Goal: Task Accomplishment & Management: Manage account settings

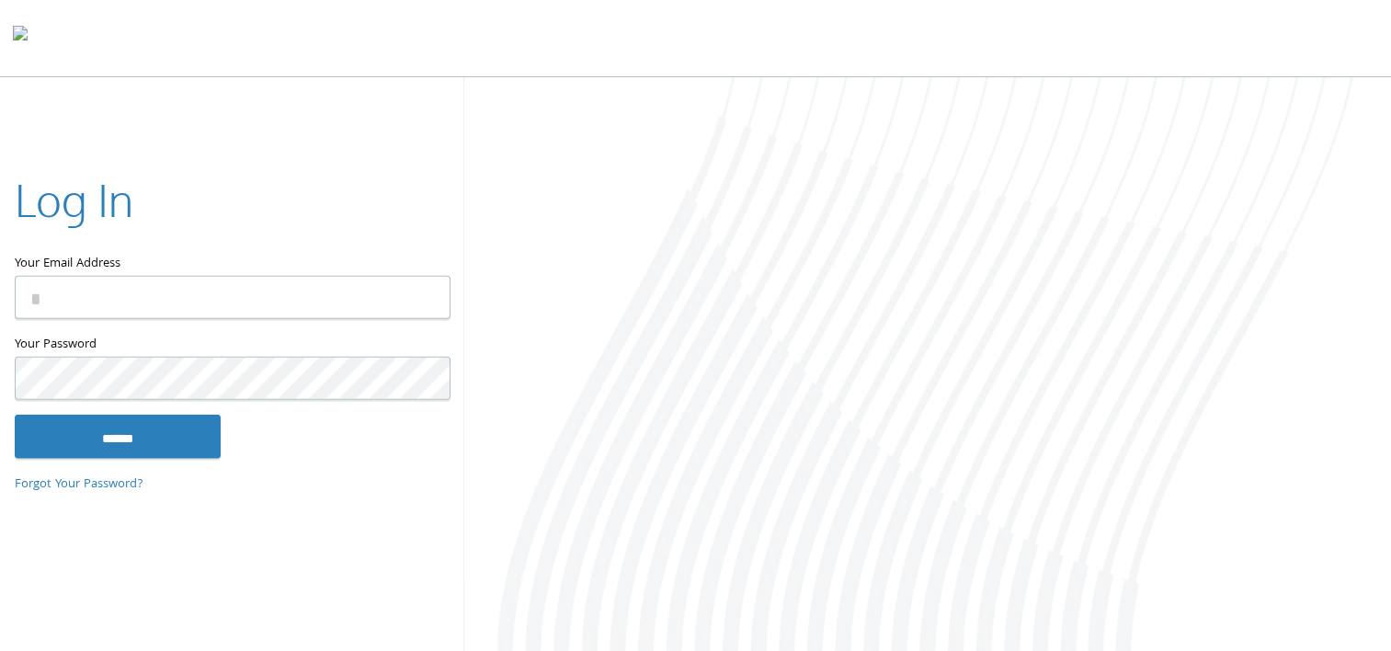
type input "**********"
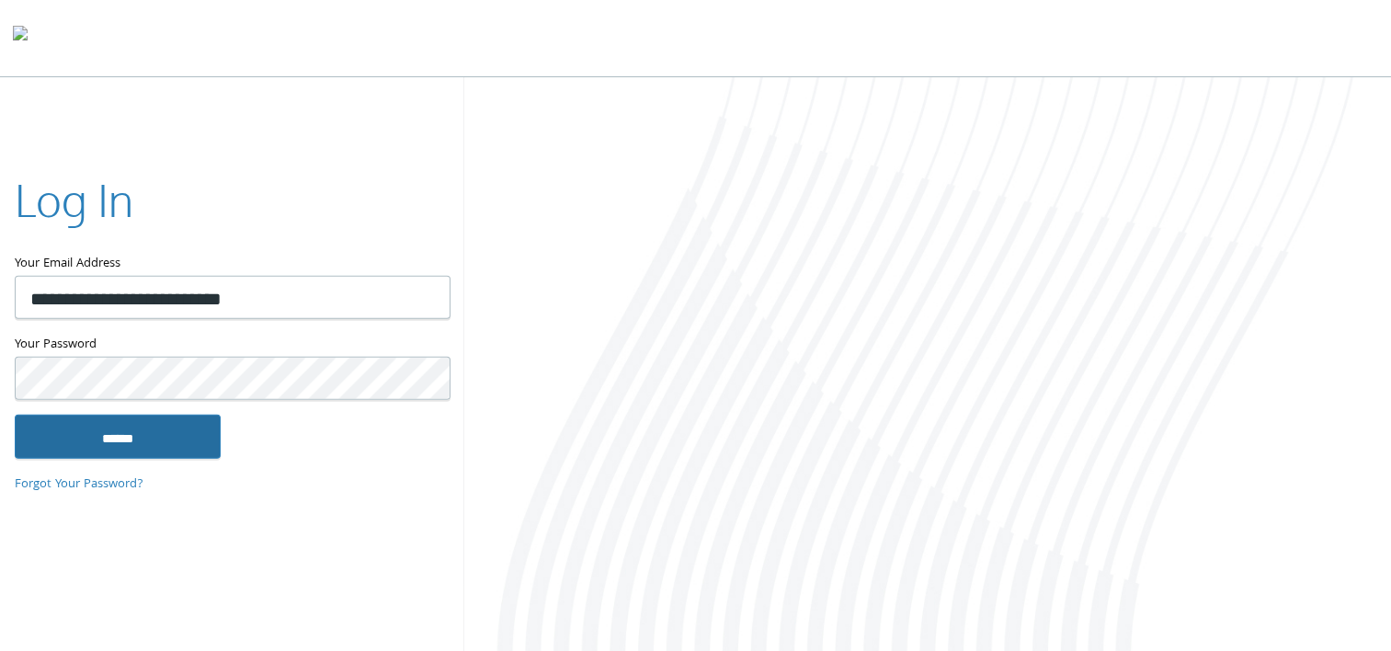
click at [140, 427] on input "******" at bounding box center [118, 436] width 206 height 44
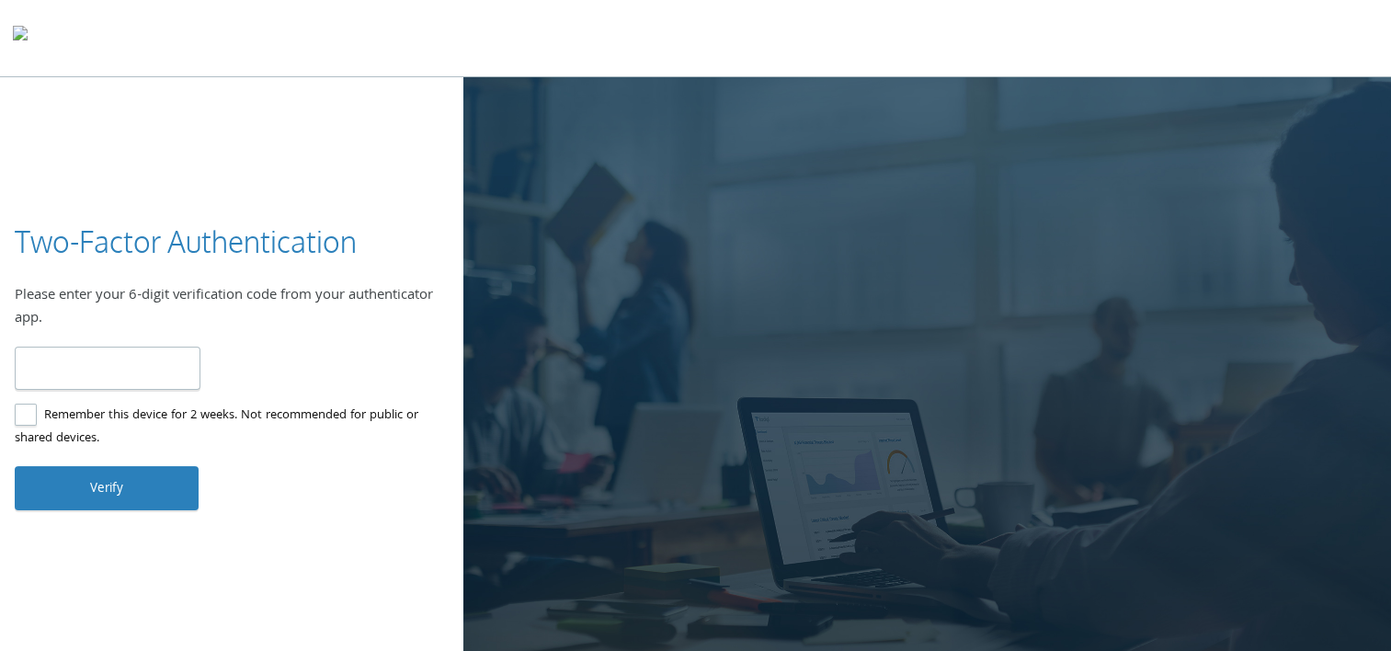
type input "******"
